Goal: Information Seeking & Learning: Learn about a topic

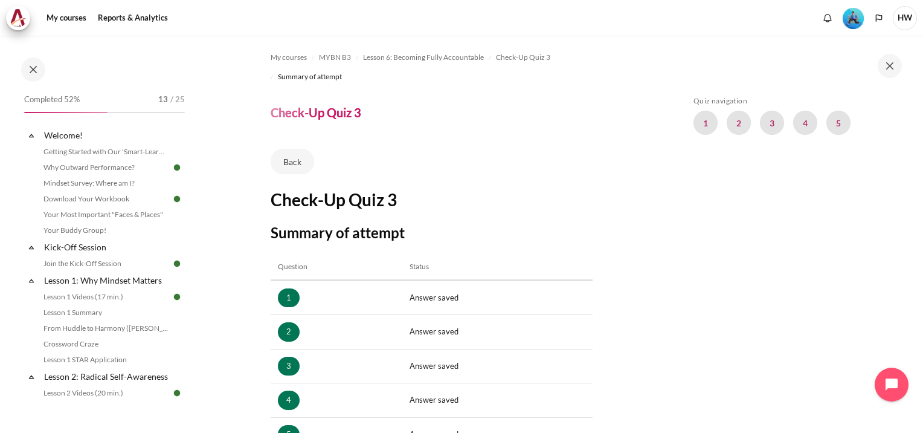
scroll to position [181, 0]
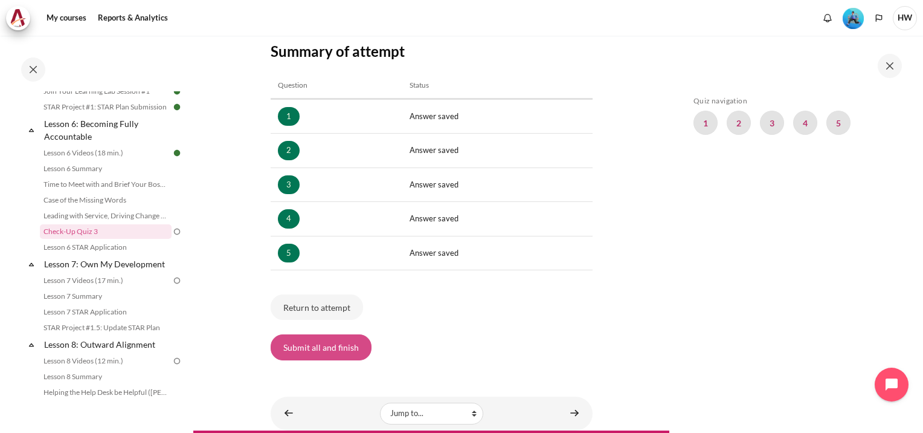
drag, startPoint x: 0, startPoint y: 0, endPoint x: 322, endPoint y: 346, distance: 472.3
click at [322, 346] on button "Submit all and finish" at bounding box center [321, 346] width 101 height 25
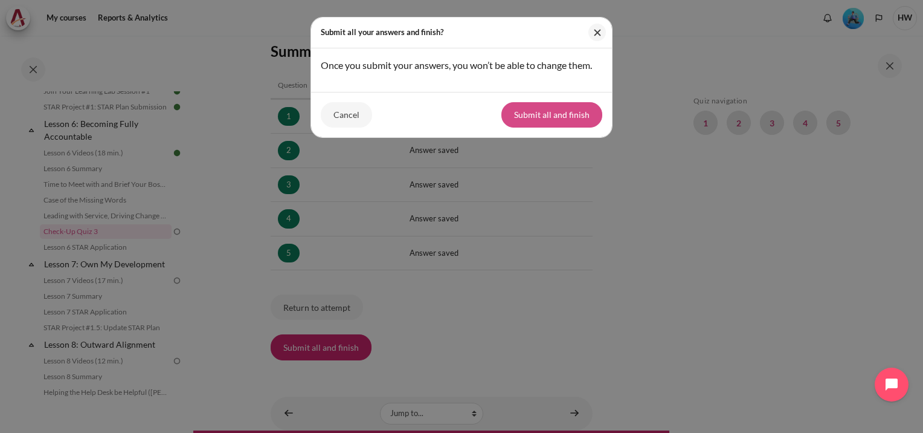
click at [556, 121] on button "Submit all and finish" at bounding box center [551, 114] width 101 height 25
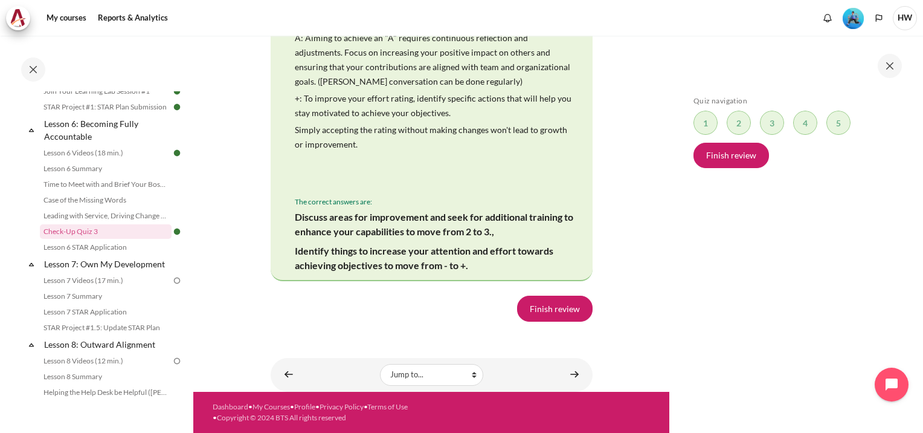
scroll to position [2902, 0]
click at [558, 304] on link "Finish review" at bounding box center [555, 307] width 76 height 25
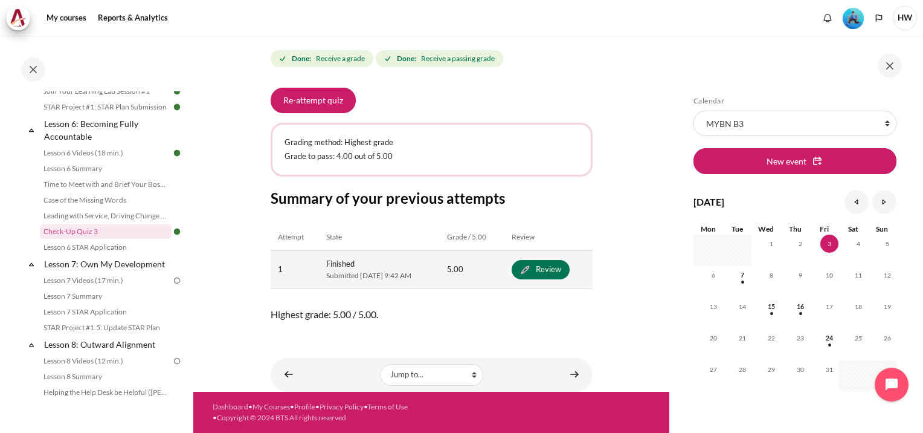
scroll to position [184, 0]
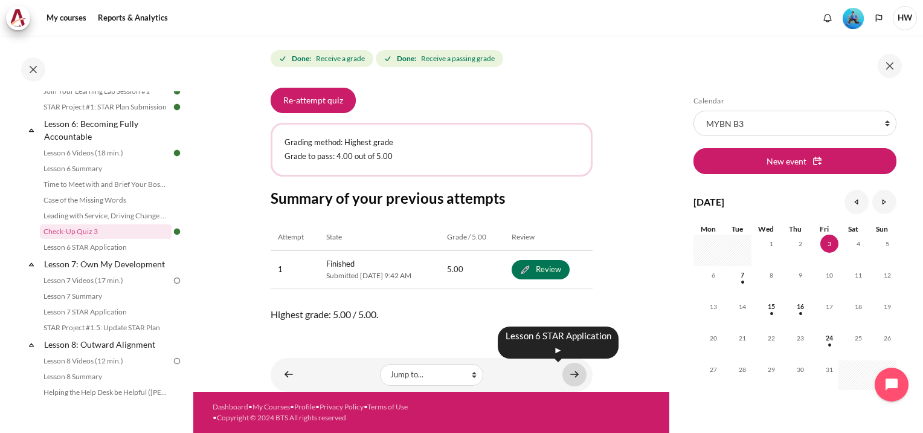
click at [566, 376] on link "Content" at bounding box center [574, 374] width 24 height 24
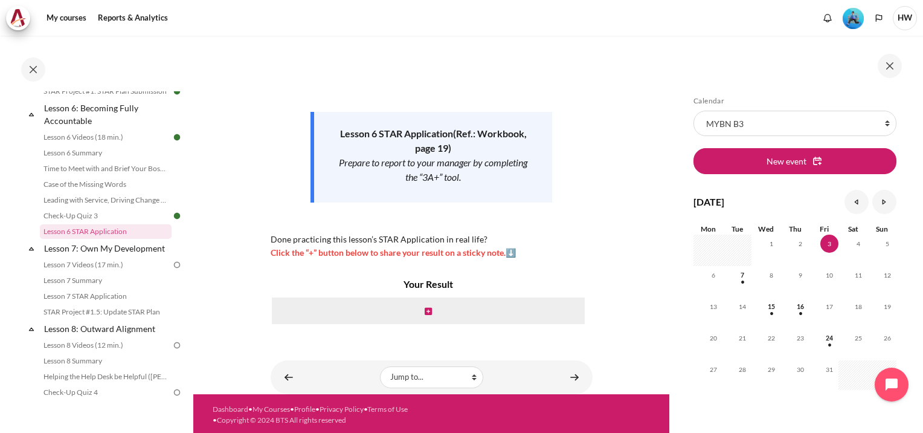
scroll to position [126, 0]
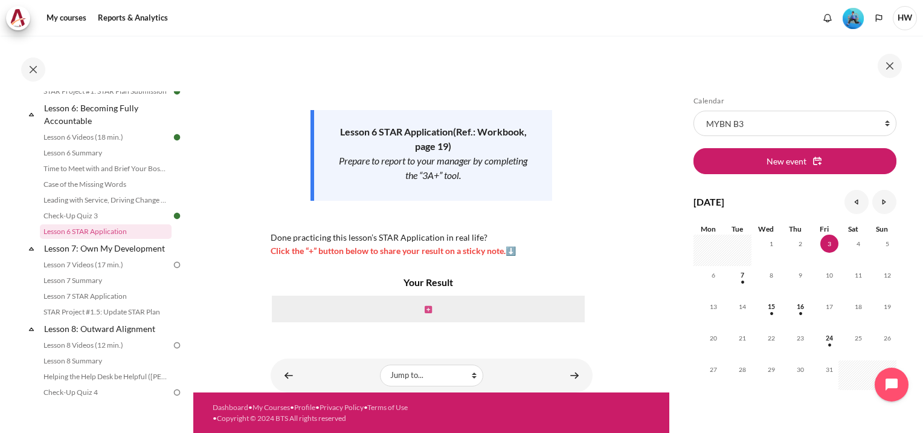
click at [425, 304] on link "Content" at bounding box center [428, 308] width 7 height 11
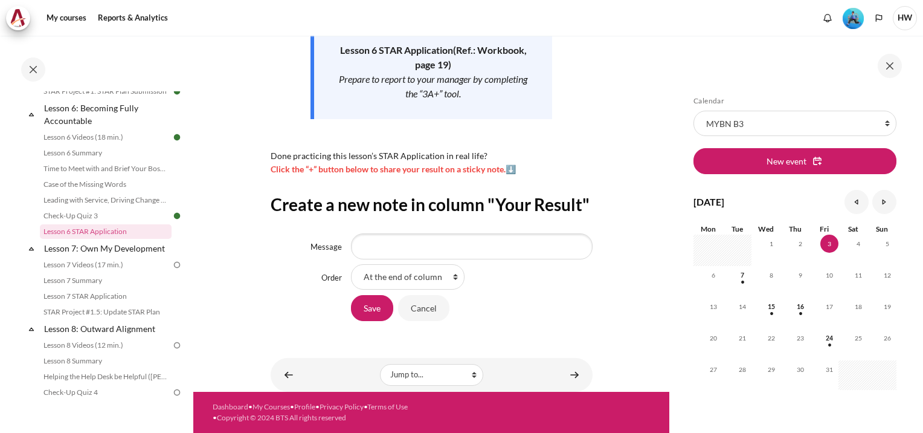
scroll to position [229, 0]
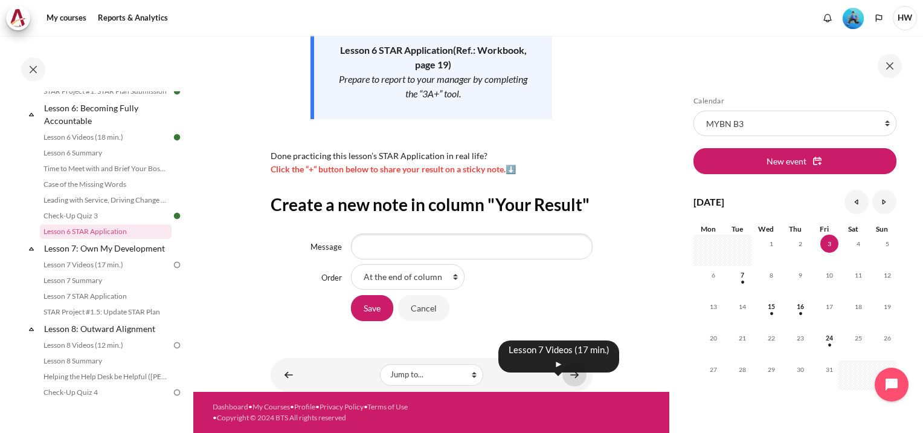
click at [567, 374] on link "Content" at bounding box center [574, 374] width 24 height 24
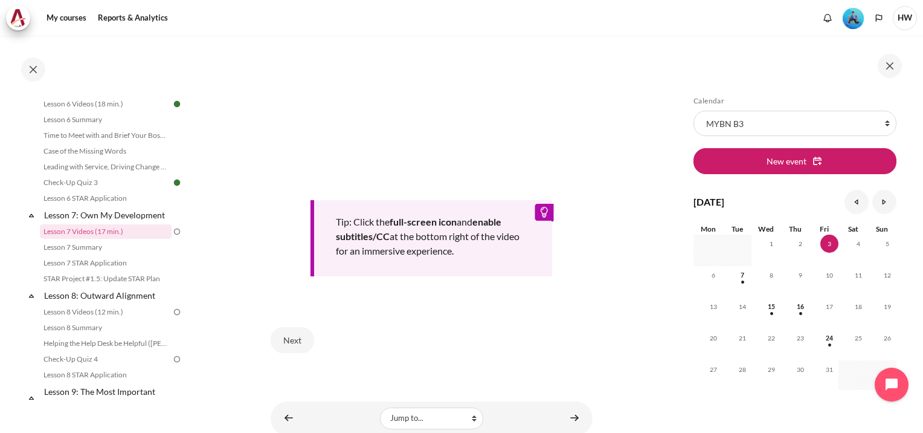
scroll to position [502, 0]
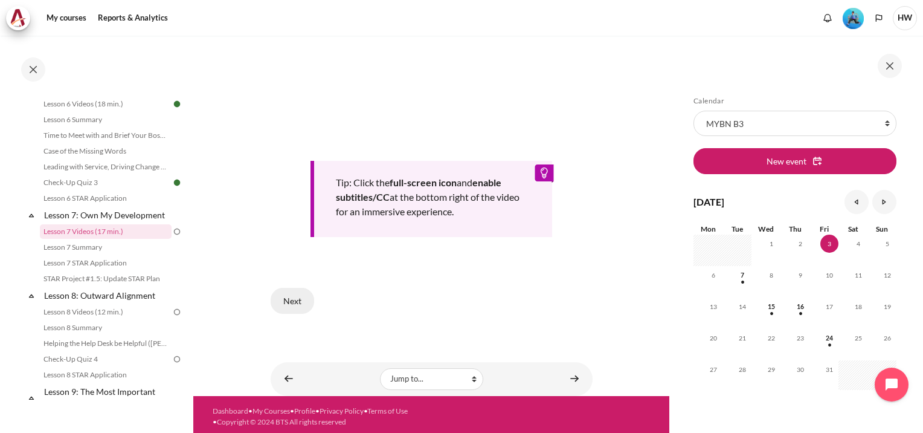
click at [297, 297] on button "Next" at bounding box center [292, 300] width 43 height 25
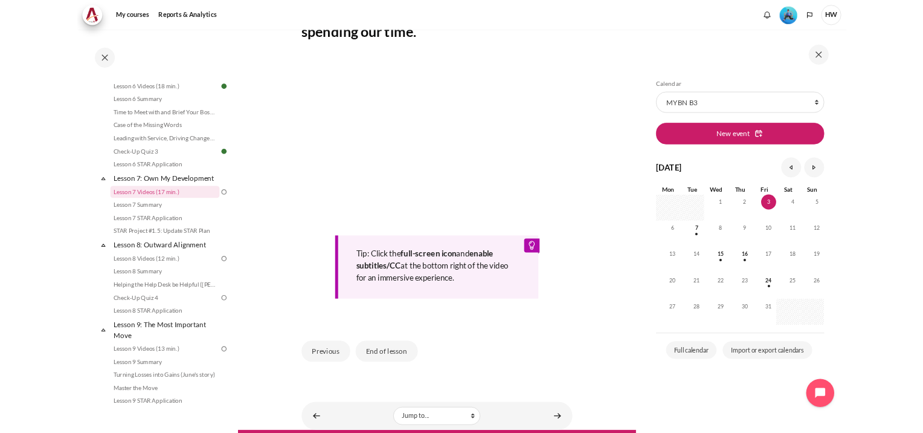
scroll to position [403, 0]
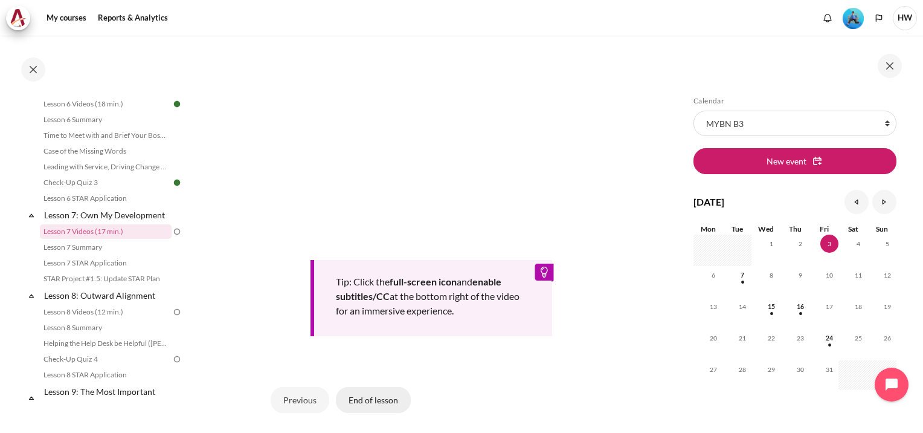
click at [370, 412] on button "End of lesson" at bounding box center [373, 399] width 75 height 25
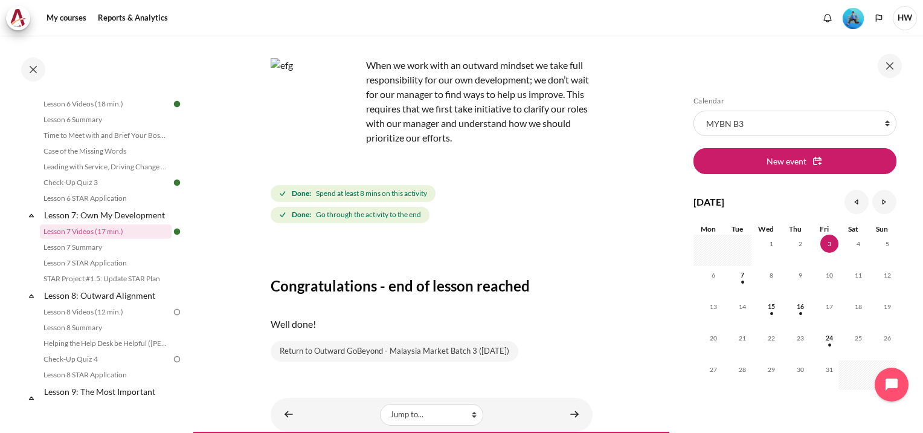
scroll to position [106, 0]
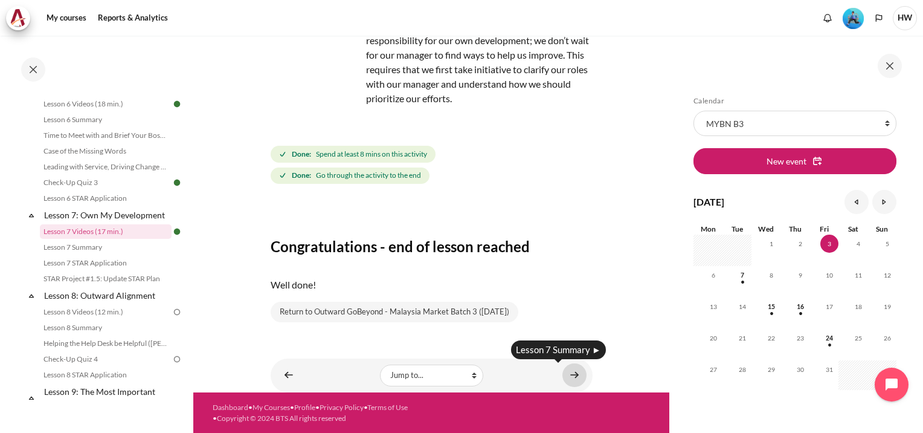
click at [568, 370] on link "Content" at bounding box center [574, 375] width 24 height 24
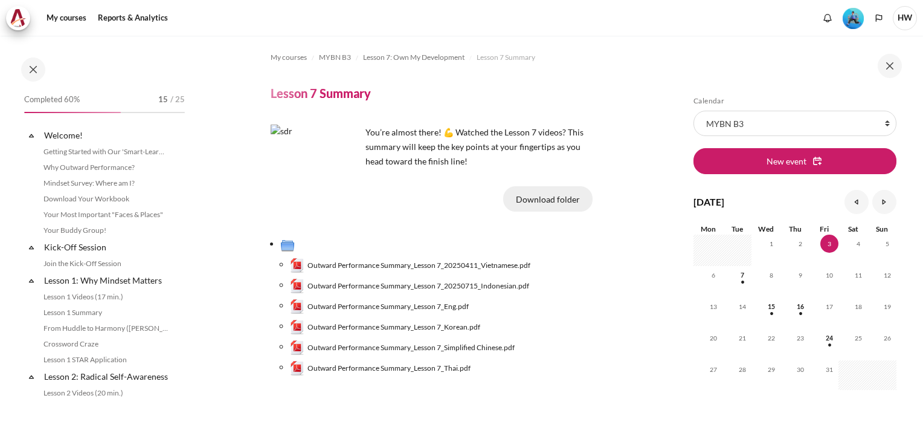
scroll to position [732, 0]
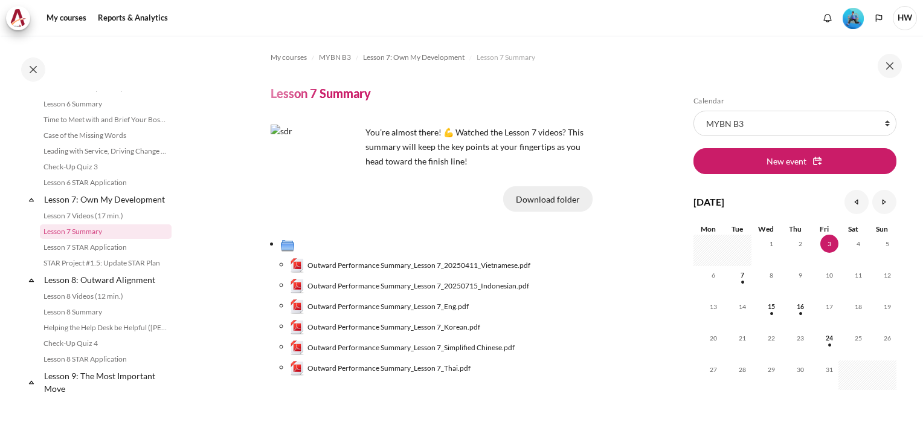
click at [562, 198] on button "Download folder" at bounding box center [547, 198] width 89 height 25
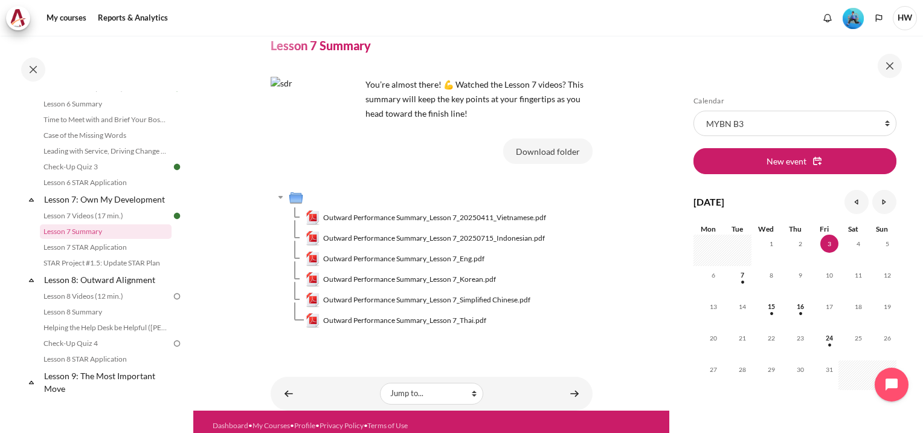
scroll to position [66, 0]
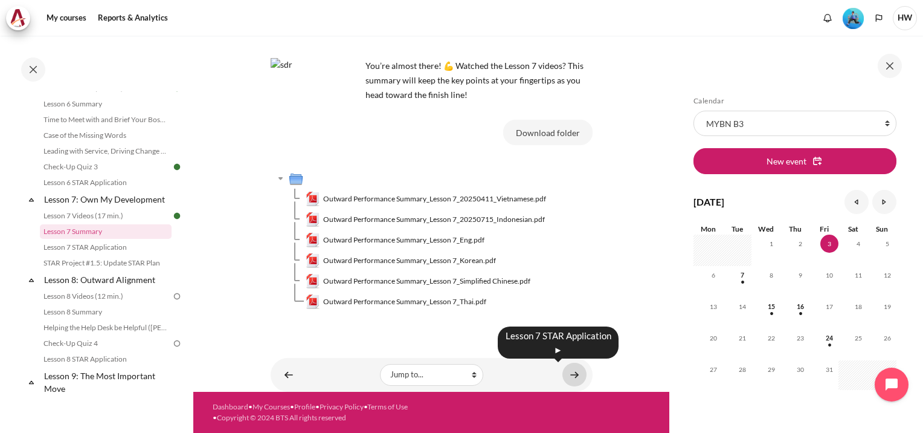
click at [568, 379] on link "Content" at bounding box center [574, 374] width 24 height 24
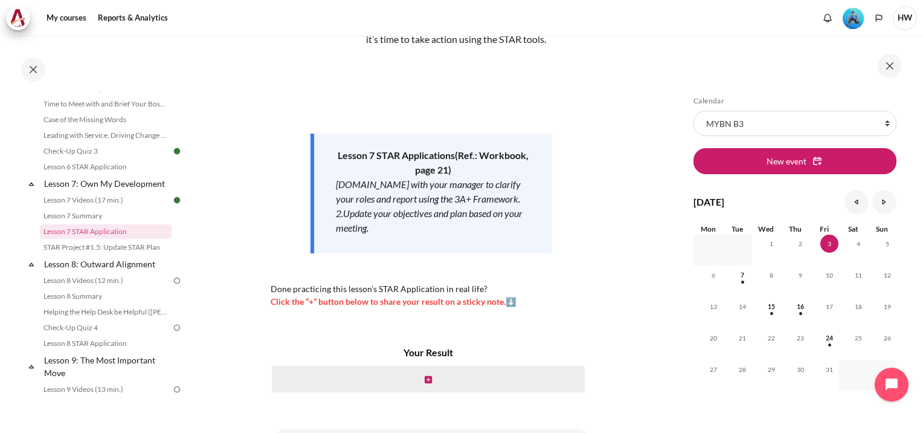
scroll to position [172, 0]
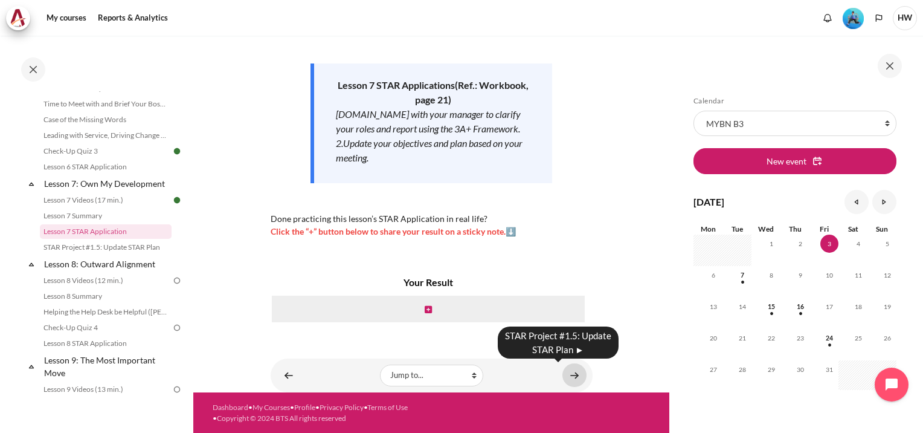
click at [573, 374] on link "Content" at bounding box center [574, 375] width 24 height 24
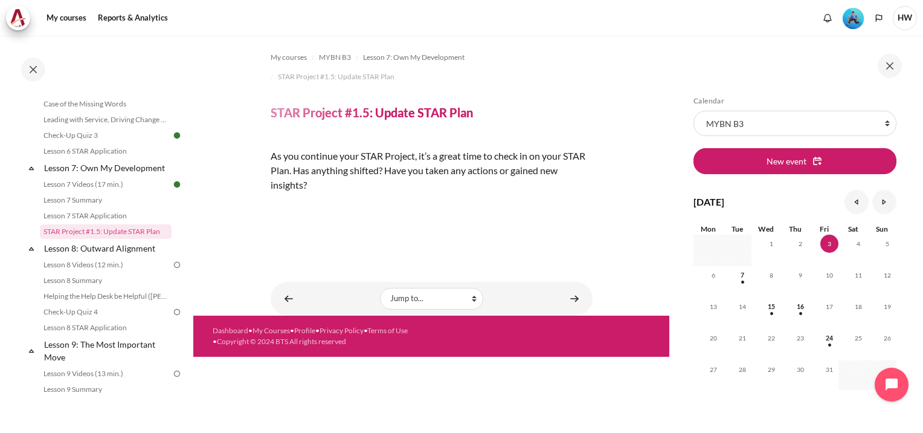
scroll to position [87, 0]
click at [570, 310] on link "Content" at bounding box center [574, 298] width 24 height 24
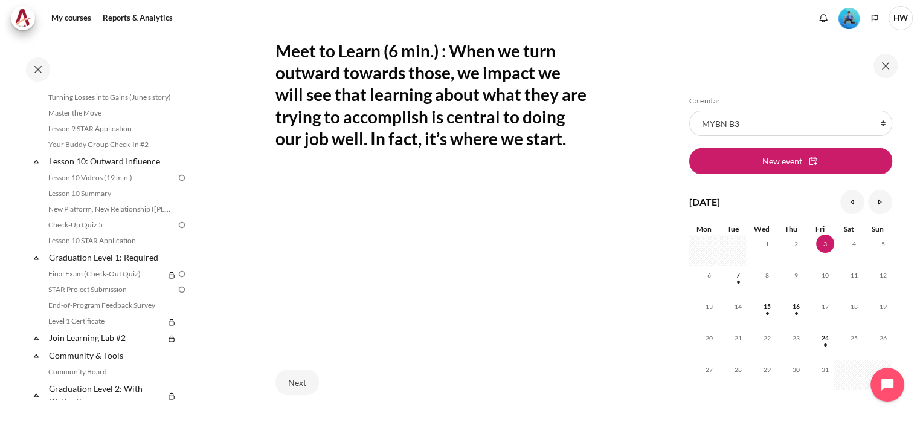
scroll to position [1099, 0]
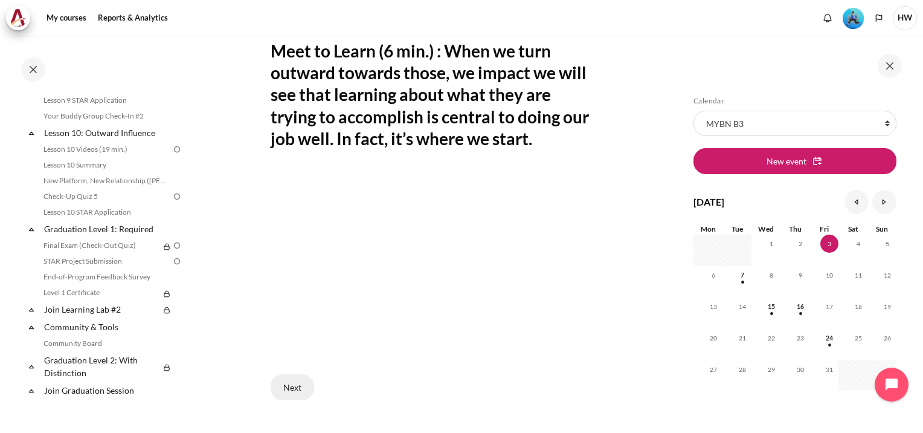
click at [290, 383] on button "Next" at bounding box center [292, 386] width 43 height 25
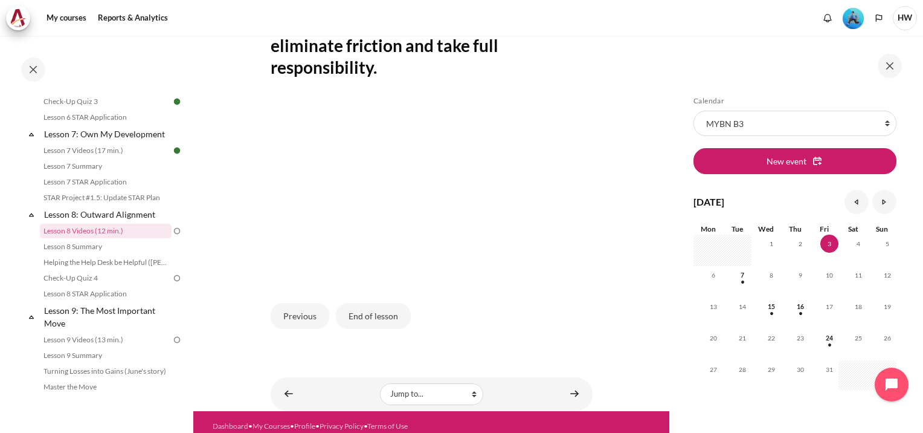
scroll to position [404, 0]
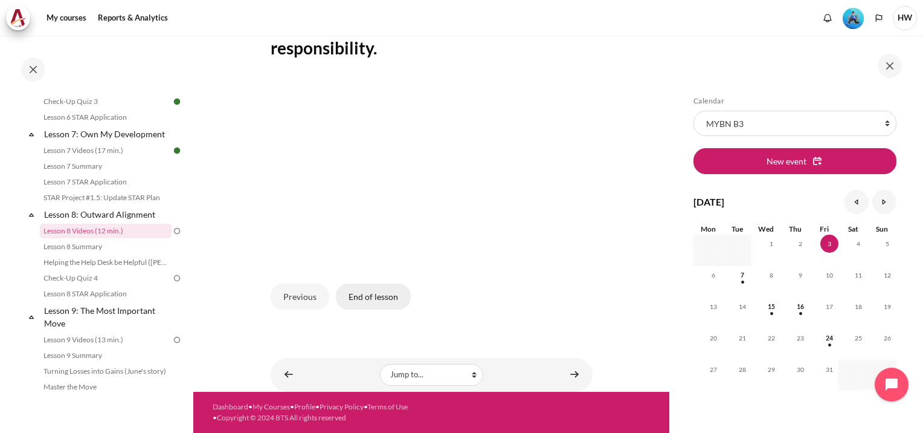
click at [370, 294] on button "End of lesson" at bounding box center [373, 295] width 75 height 25
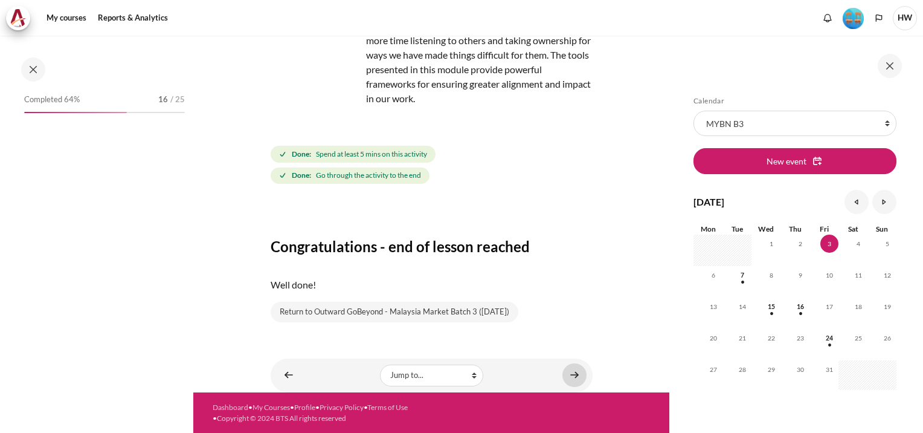
scroll to position [797, 0]
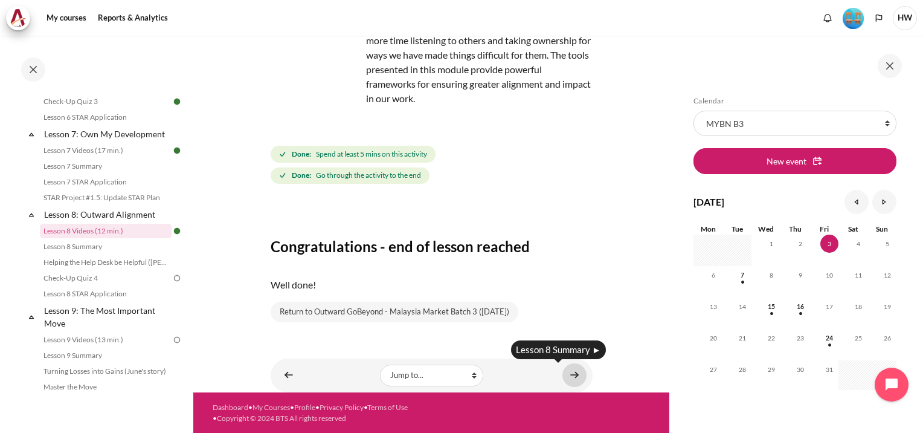
click at [569, 372] on link "Content" at bounding box center [574, 375] width 24 height 24
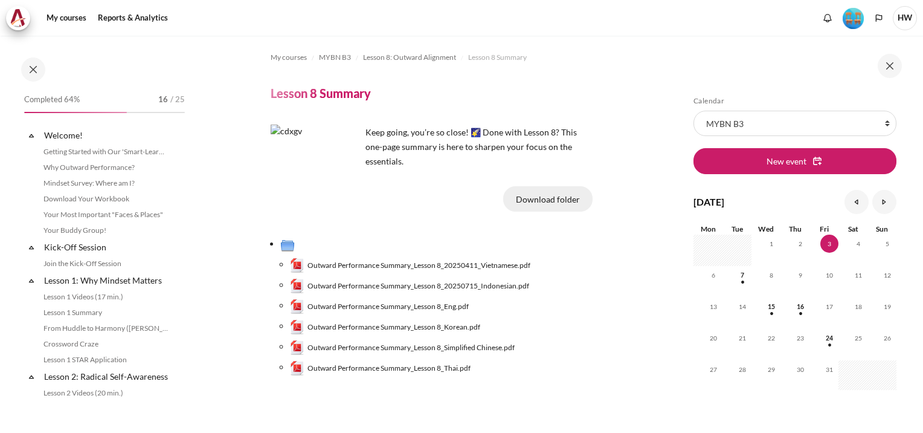
click at [553, 201] on button "Download folder" at bounding box center [547, 198] width 89 height 25
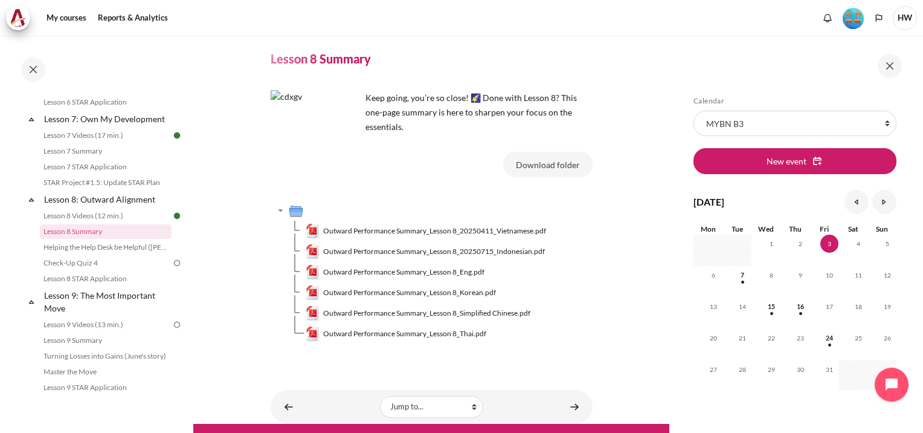
scroll to position [66, 0]
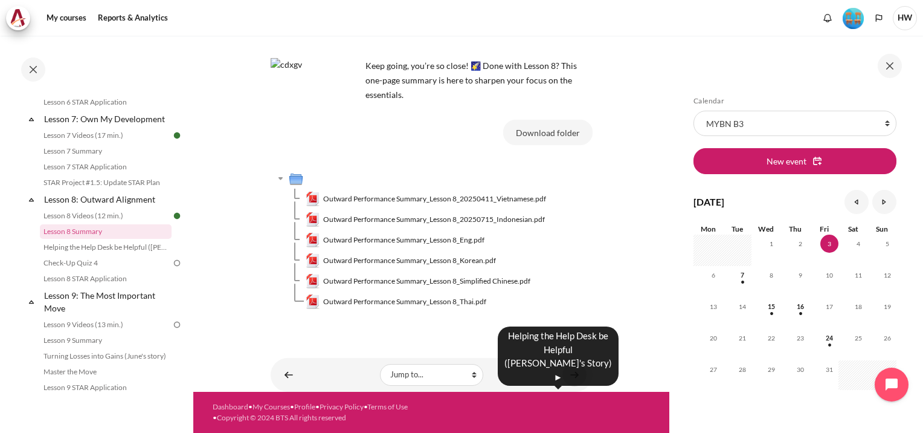
click at [573, 370] on link "Content" at bounding box center [574, 374] width 24 height 24
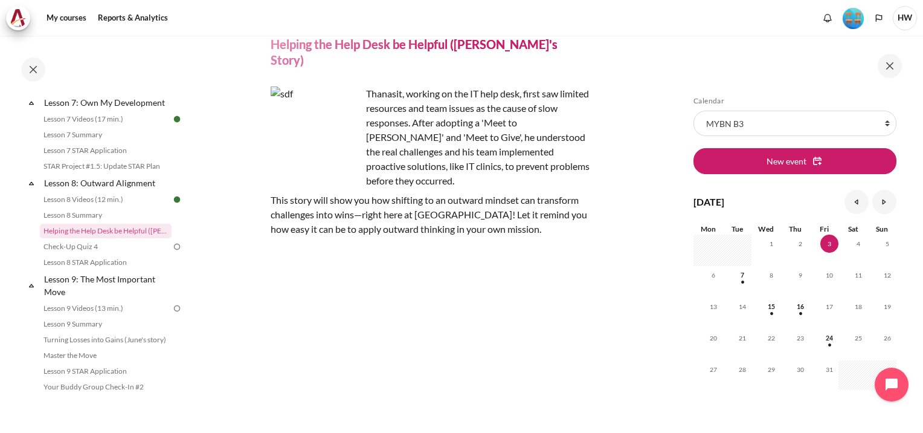
scroll to position [121, 0]
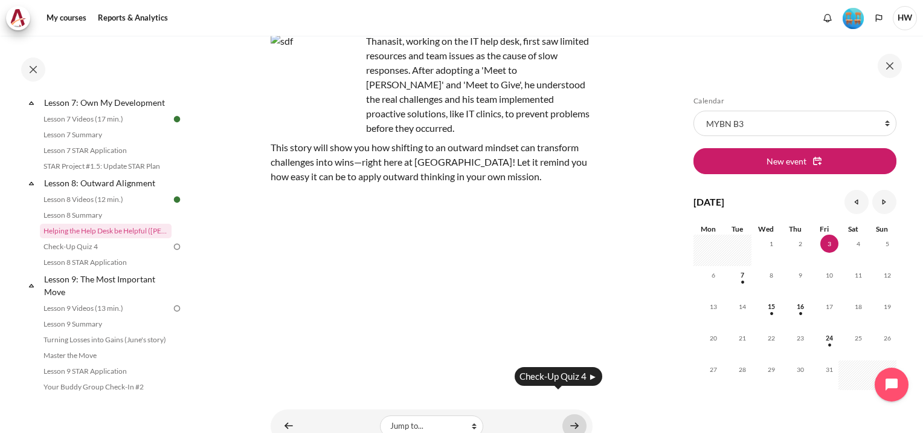
click at [573, 414] on link "Content" at bounding box center [574, 426] width 24 height 24
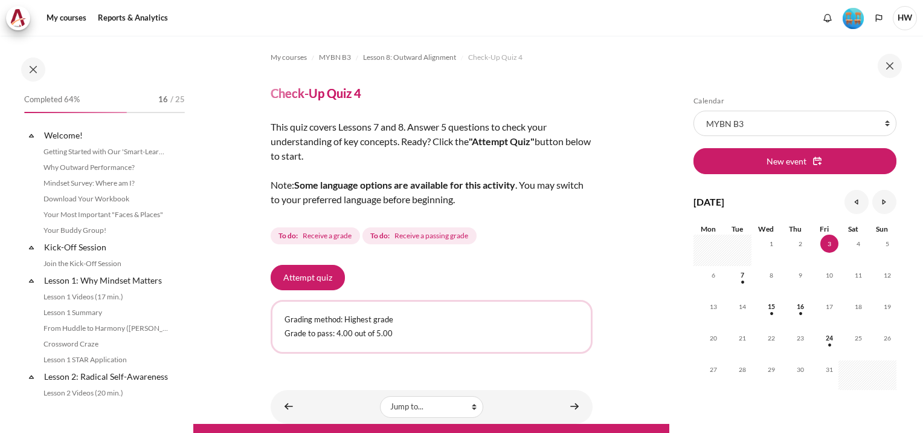
scroll to position [843, 0]
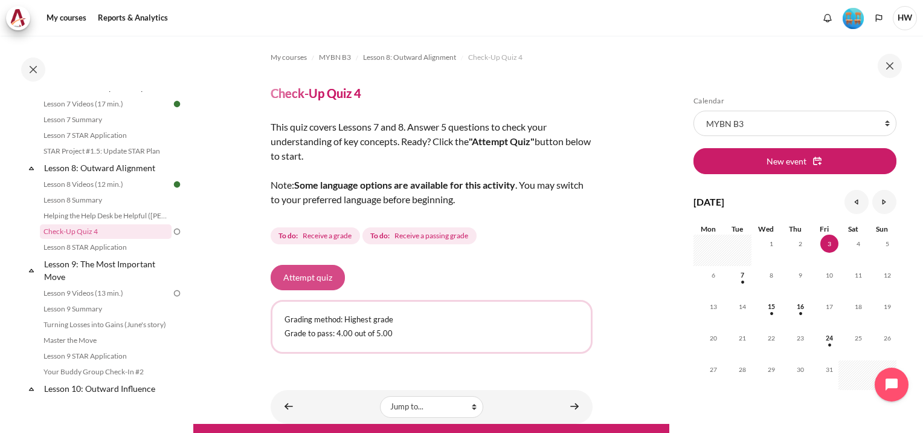
click at [301, 275] on button "Attempt quiz" at bounding box center [308, 277] width 74 height 25
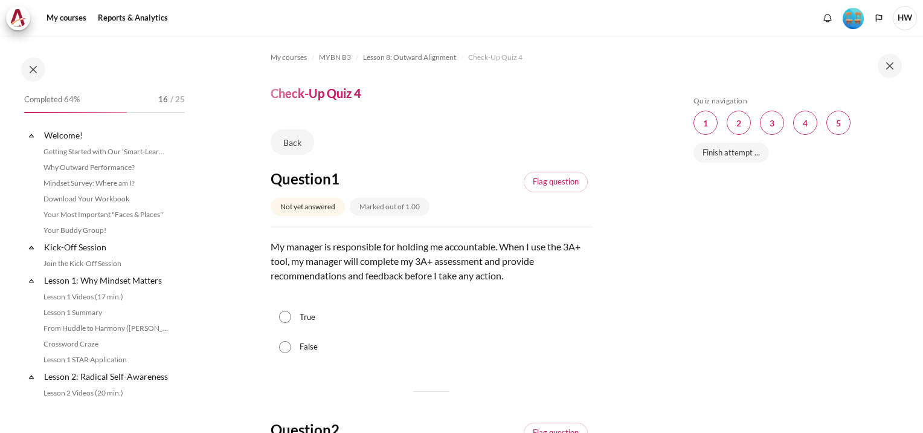
scroll to position [843, 0]
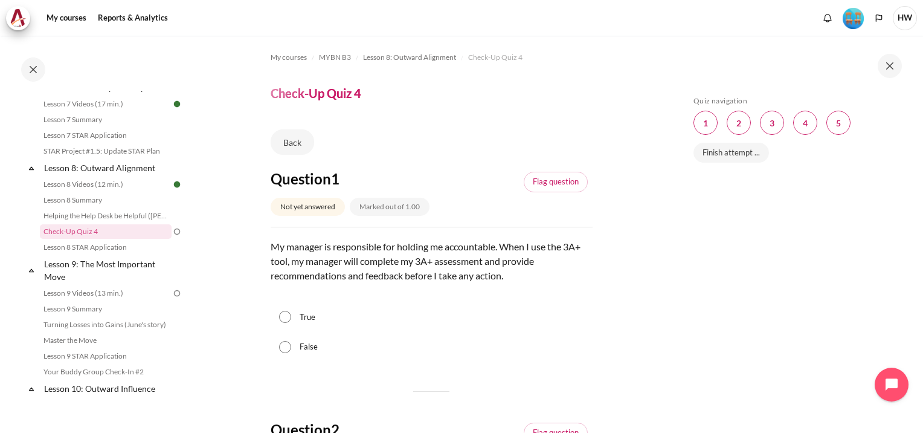
click at [282, 349] on input "False" at bounding box center [285, 347] width 12 height 12
radio input "true"
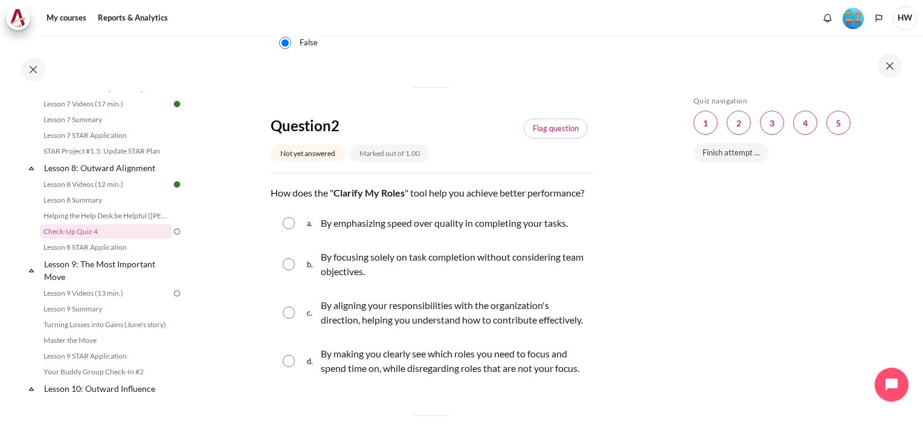
scroll to position [362, 0]
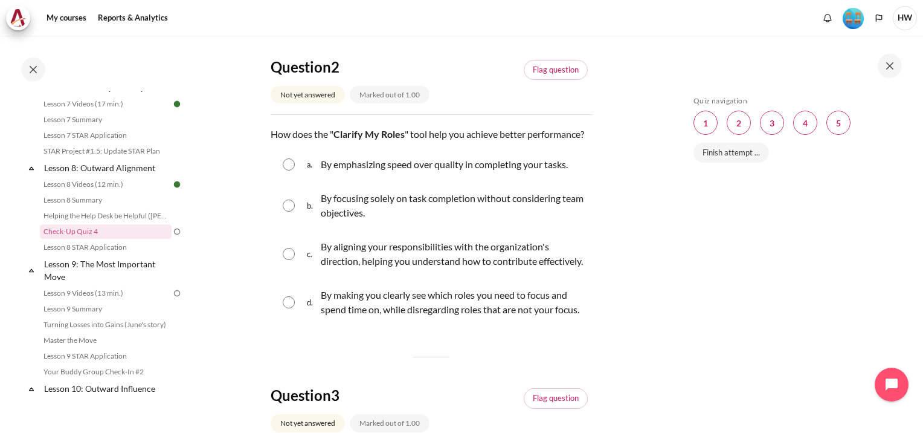
click at [288, 260] on input "Content" at bounding box center [289, 254] width 12 height 12
radio input "true"
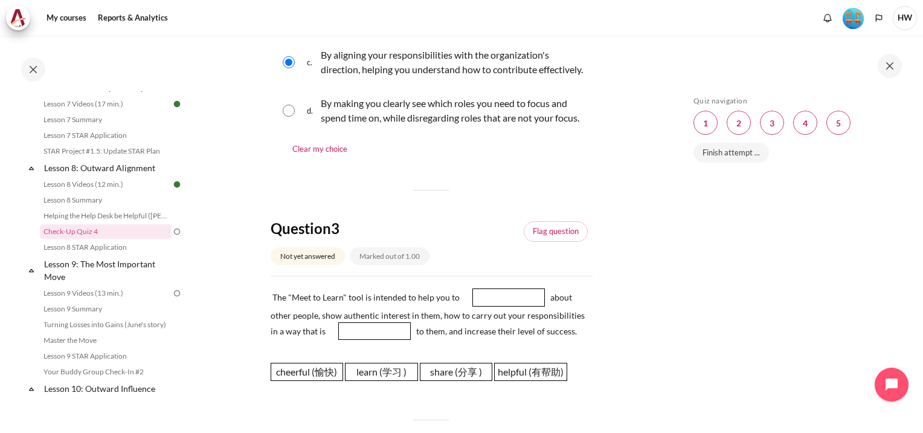
scroll to position [665, 0]
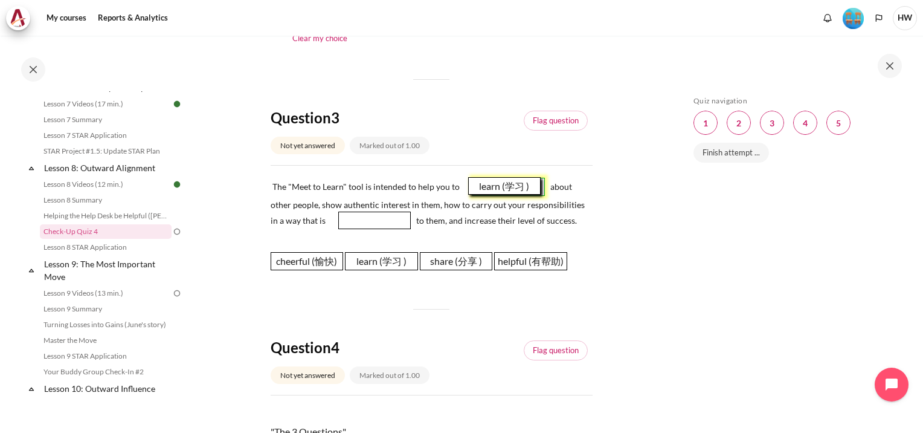
drag, startPoint x: 390, startPoint y: 321, endPoint x: 513, endPoint y: 246, distance: 144.2
click at [513, 195] on span "learn (学习 )" at bounding box center [504, 186] width 73 height 18
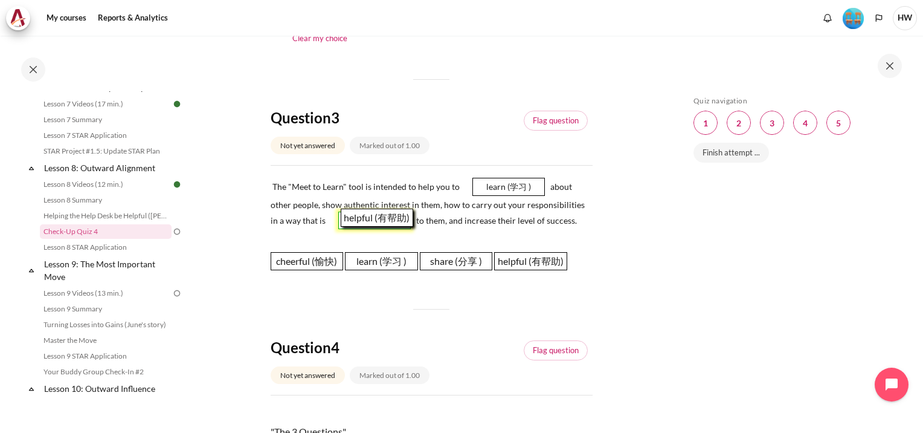
drag, startPoint x: 516, startPoint y: 323, endPoint x: 362, endPoint y: 279, distance: 160.1
click at [362, 227] on span "helpful (有帮助)" at bounding box center [377, 217] width 73 height 18
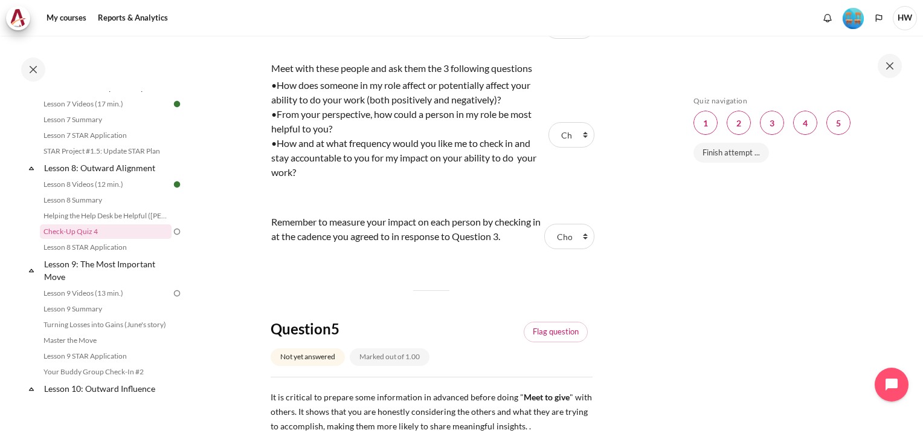
scroll to position [1087, 0]
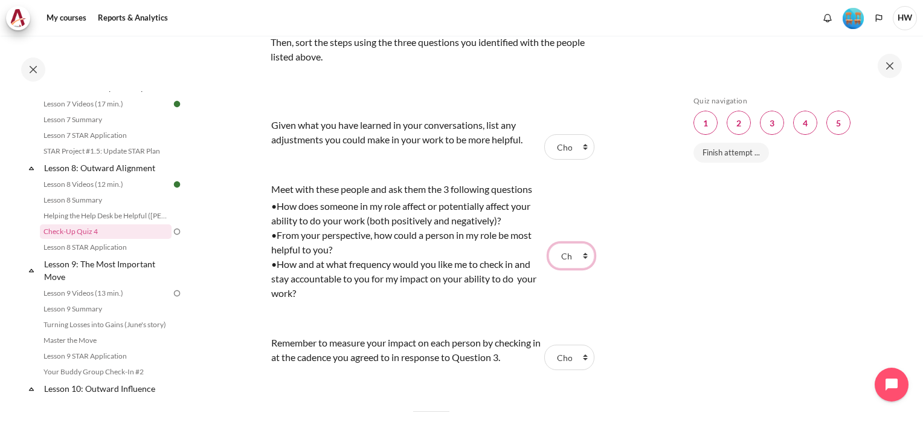
click at [565, 268] on select "Choose... Step 3 (步骤 3) Step 1 (步骤 1) Step 2 ( 步骤 2)" at bounding box center [572, 255] width 46 height 25
select select "2"
click at [549, 268] on select "Choose... Step 3 (步骤 3) Step 1 (步骤 1) Step 2 ( 步骤 2)" at bounding box center [572, 255] width 46 height 25
click at [554, 159] on select "Choose... Step 3 (步骤 3) Step 1 (步骤 1) Step 2 ( 步骤 2)" at bounding box center [569, 146] width 50 height 25
select select "3"
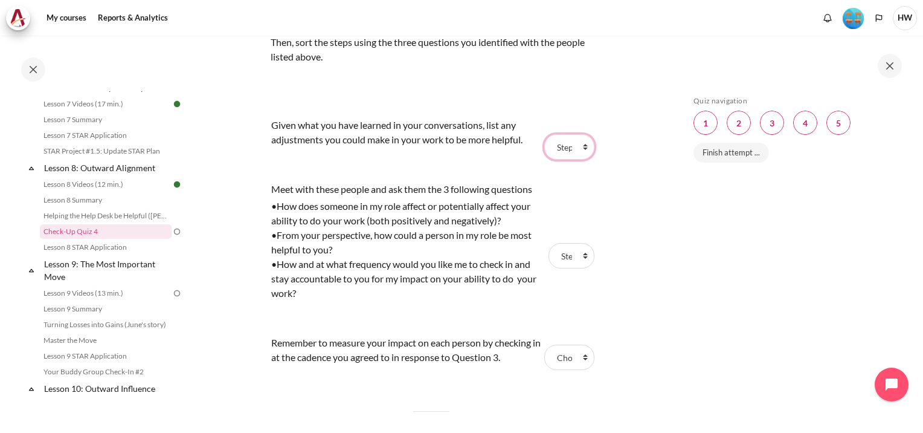
click at [544, 159] on select "Choose... Step 3 (步骤 3) Step 1 (步骤 1) Step 2 ( 步骤 2)" at bounding box center [569, 146] width 50 height 25
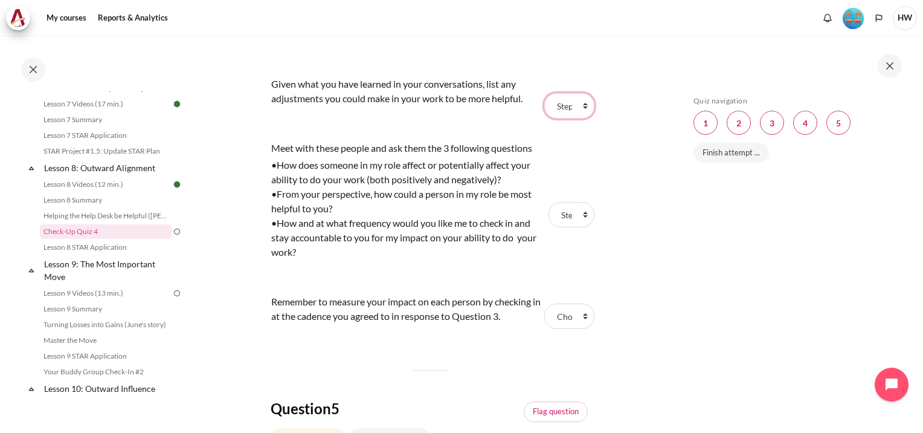
scroll to position [1148, 0]
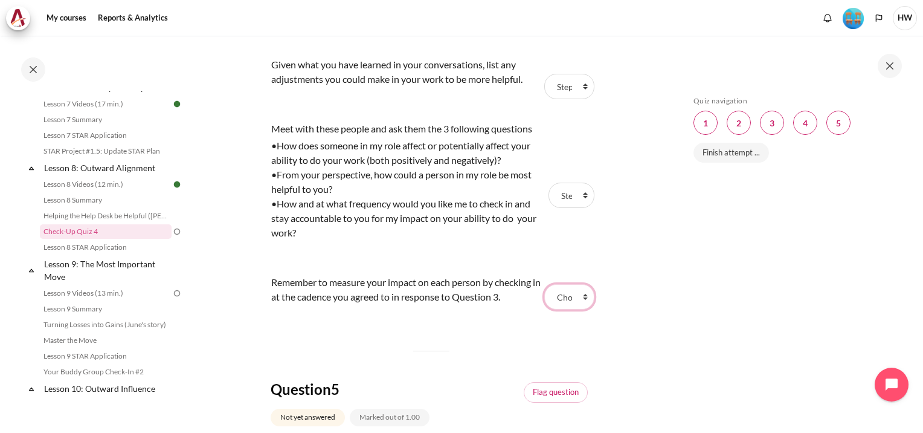
click at [577, 309] on select "Choose... Step 3 (步骤 3) Step 1 (步骤 1) Step 2 ( 步骤 2)" at bounding box center [569, 296] width 50 height 25
select select "1"
click at [544, 309] on select "Choose... Step 3 (步骤 3) Step 1 (步骤 1) Step 2 ( 步骤 2)" at bounding box center [569, 296] width 50 height 25
click at [711, 304] on div "Skip Quiz navigation Quiz navigation Question 1 This page Question 2 This page …" at bounding box center [794, 243] width 215 height 294
click at [557, 309] on select "Choose... Step 3 (步骤 3) Step 1 (步骤 1) Step 2 ( 步骤 2)" at bounding box center [569, 296] width 50 height 25
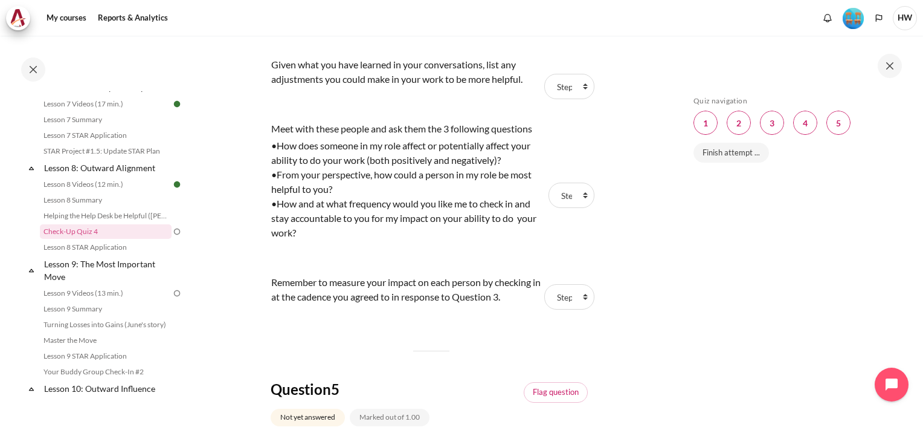
click at [723, 300] on div "Skip Quiz navigation Quiz navigation Question 1 This page Question 2 This page …" at bounding box center [794, 243] width 215 height 294
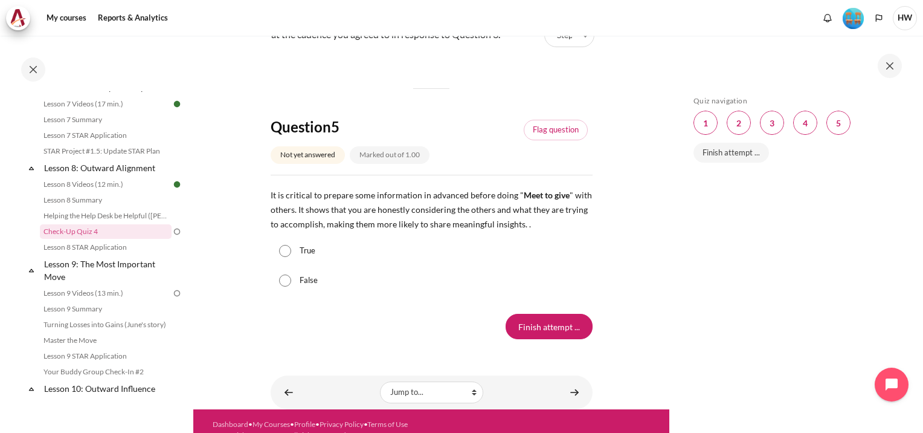
scroll to position [1389, 0]
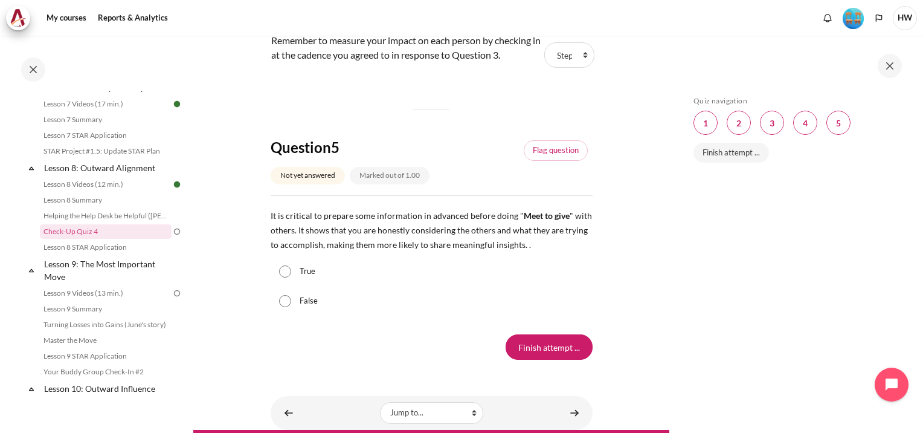
click at [287, 277] on input "True" at bounding box center [285, 271] width 12 height 12
radio input "true"
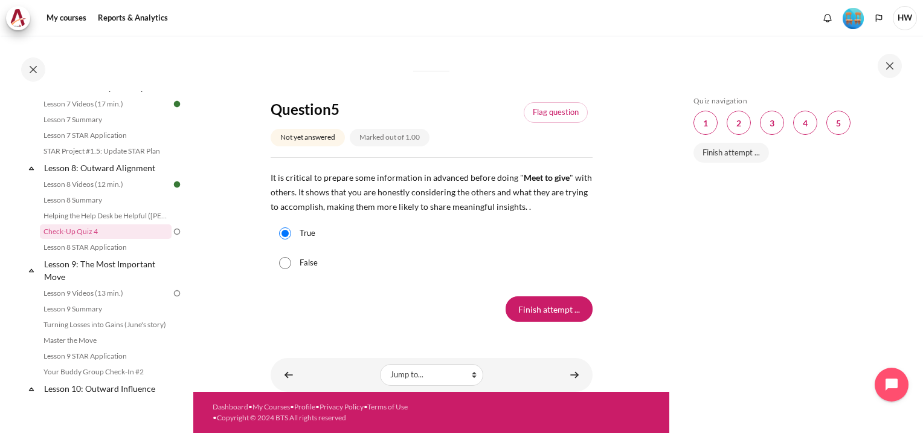
scroll to position [1486, 0]
click at [546, 309] on input "Finish attempt ..." at bounding box center [549, 308] width 87 height 25
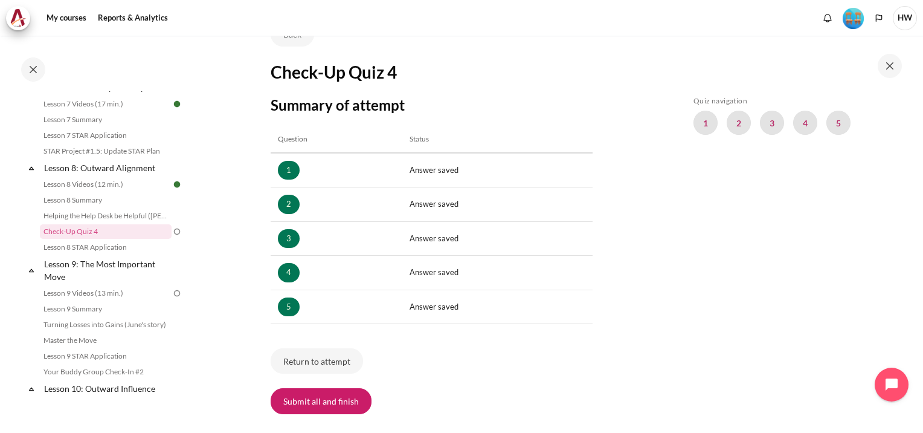
scroll to position [181, 0]
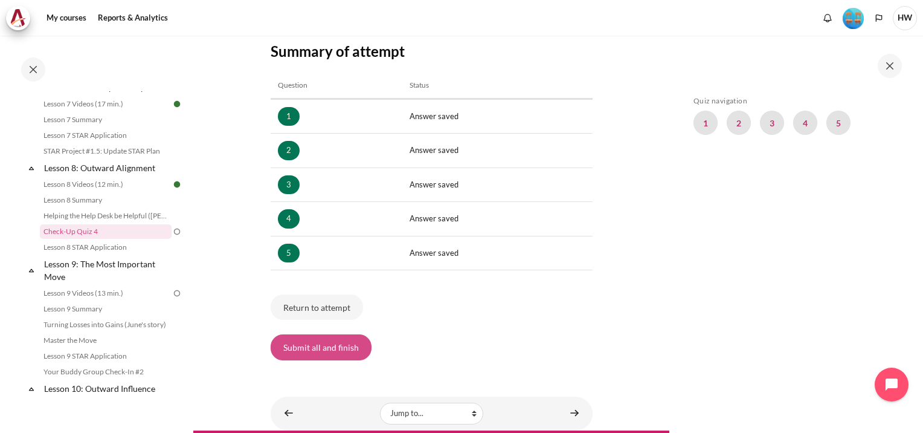
click at [323, 348] on button "Submit all and finish" at bounding box center [321, 346] width 101 height 25
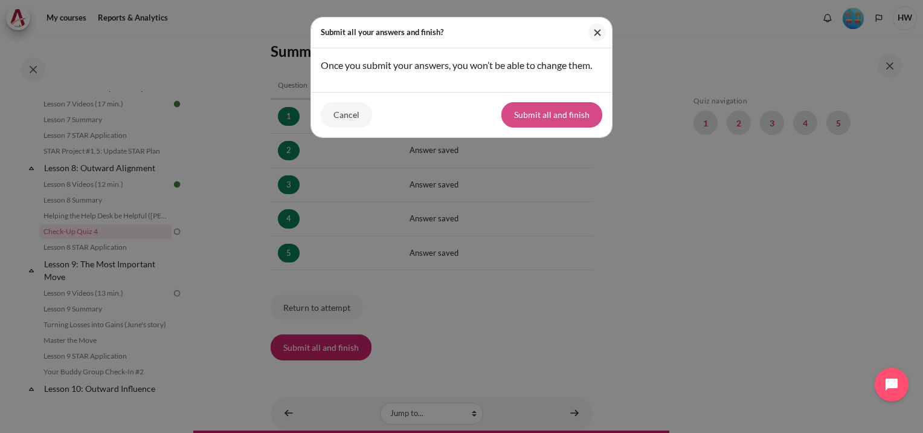
click at [556, 115] on button "Submit all and finish" at bounding box center [551, 114] width 101 height 25
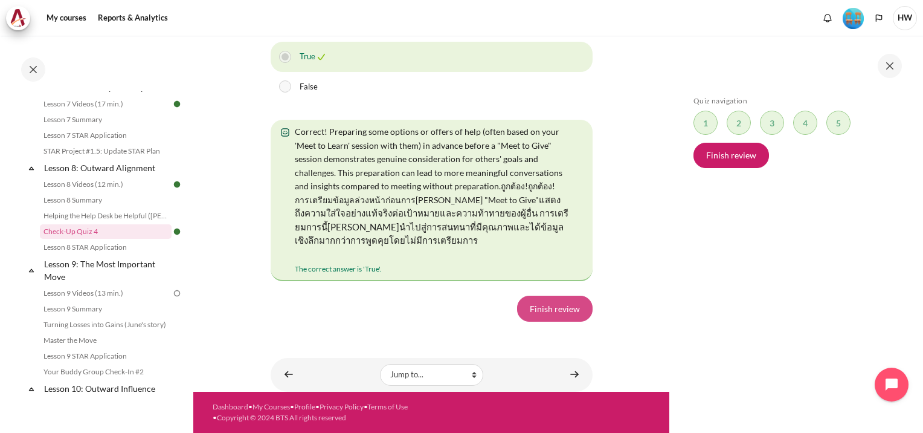
scroll to position [2767, 0]
click at [568, 307] on link "Finish review" at bounding box center [555, 307] width 76 height 25
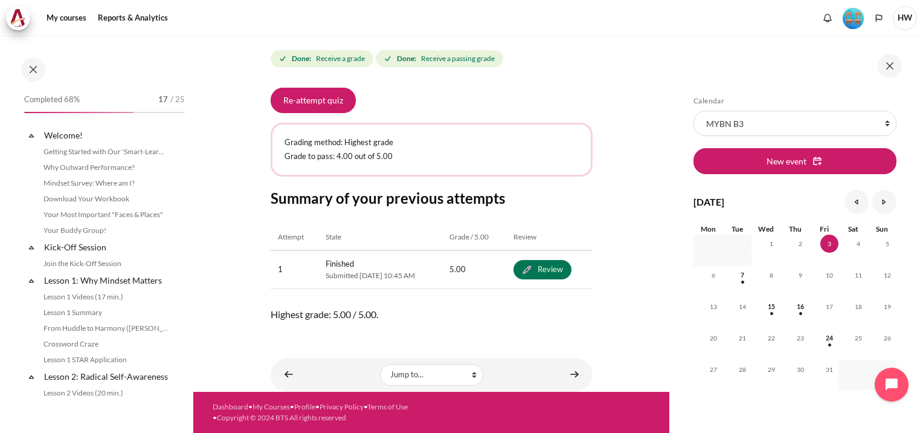
scroll to position [843, 0]
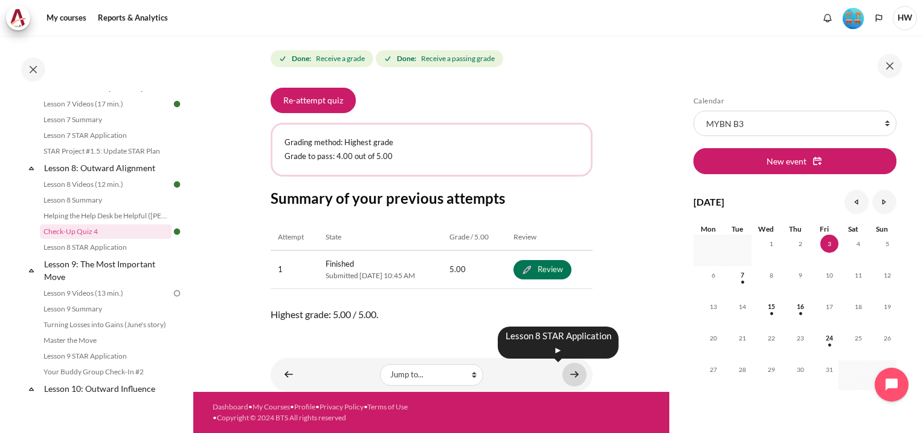
click at [569, 369] on link "Content" at bounding box center [574, 374] width 24 height 24
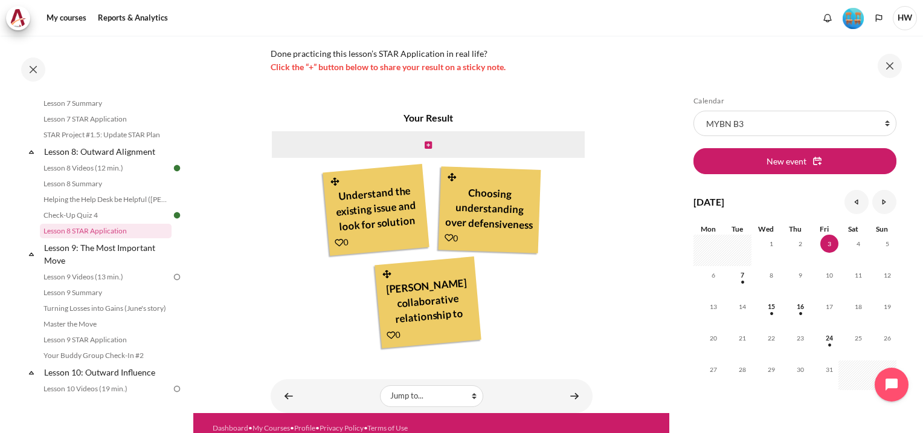
scroll to position [344, 0]
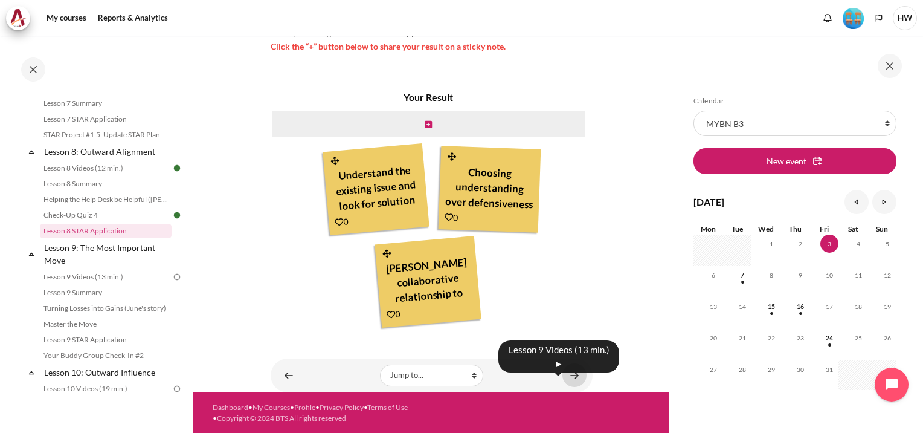
click at [565, 375] on link "Content" at bounding box center [574, 375] width 24 height 24
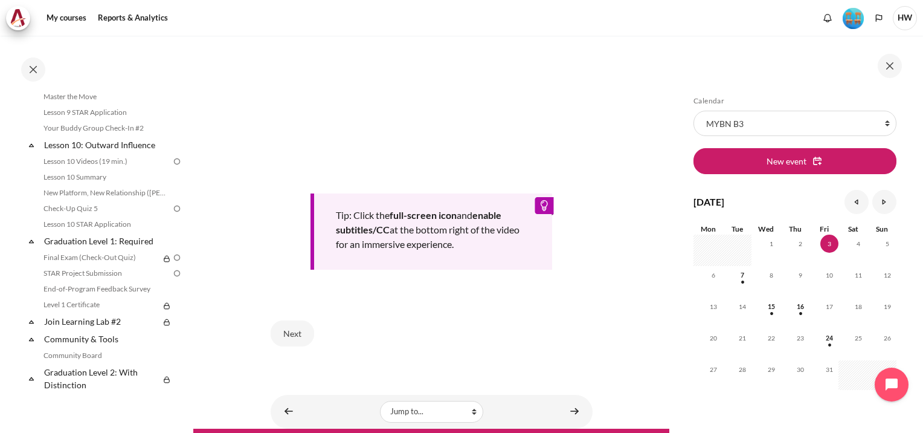
scroll to position [531, 0]
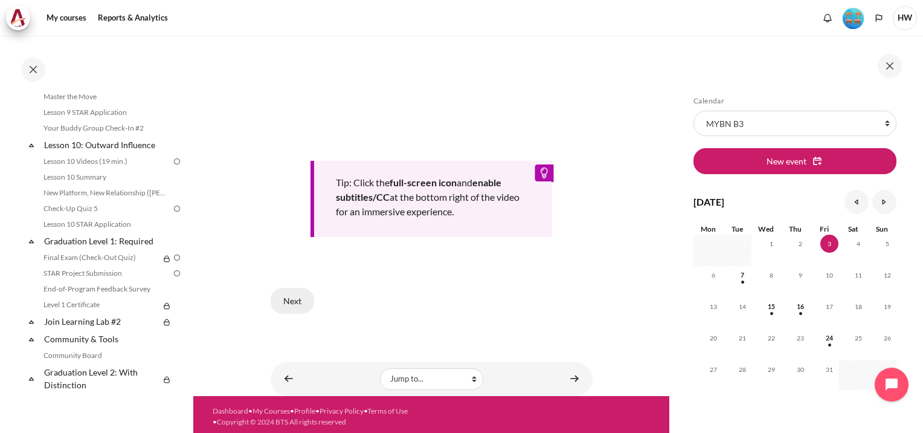
click at [302, 296] on button "Next" at bounding box center [292, 300] width 43 height 25
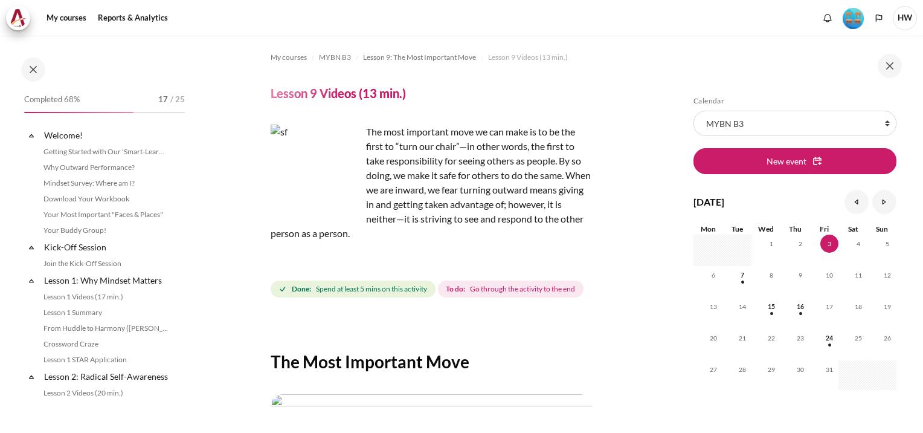
scroll to position [906, 0]
